Goal: Task Accomplishment & Management: Manage account settings

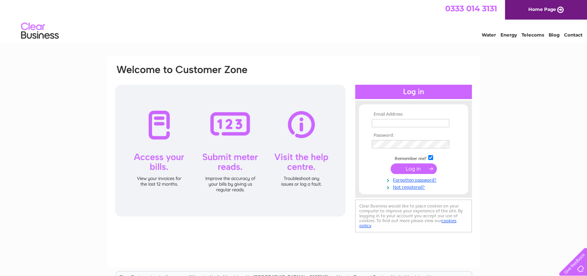
type input "accounts.payable@rhp.org.uk"
click at [412, 167] on input "submit" at bounding box center [414, 168] width 46 height 11
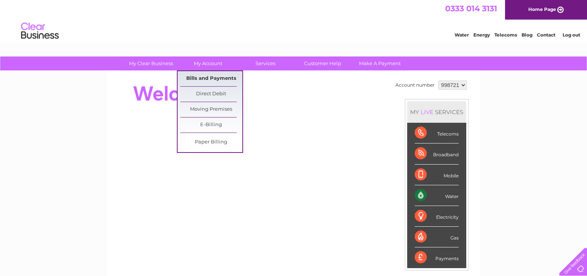
click at [205, 76] on link "Bills and Payments" at bounding box center [211, 78] width 62 height 15
